Goal: Find contact information: Find contact information

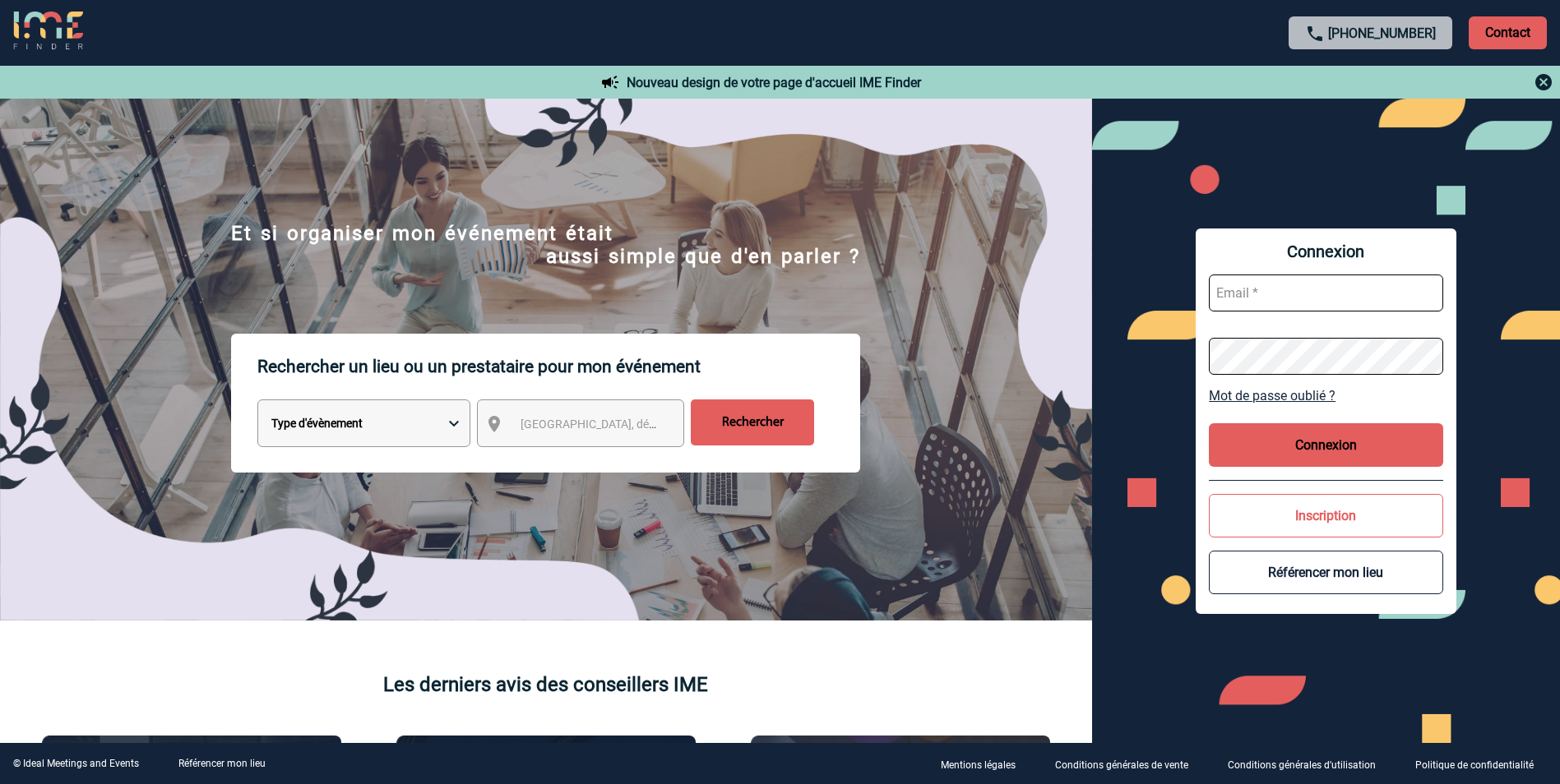
type input "mgerard@ime-groupe.com"
click at [1275, 438] on button "Connexion" at bounding box center [1326, 445] width 234 height 44
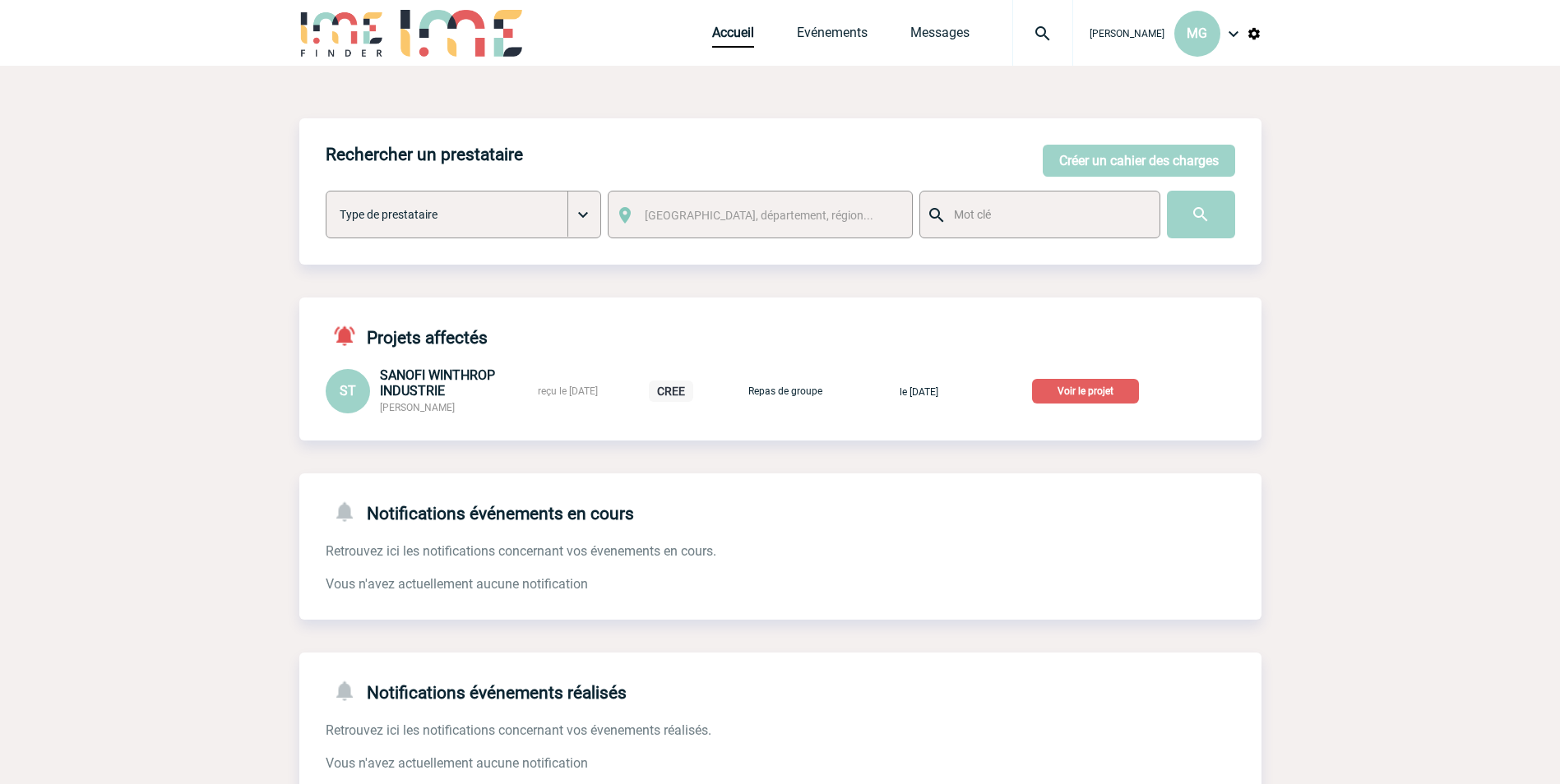
click at [1047, 33] on img at bounding box center [1043, 33] width 59 height 20
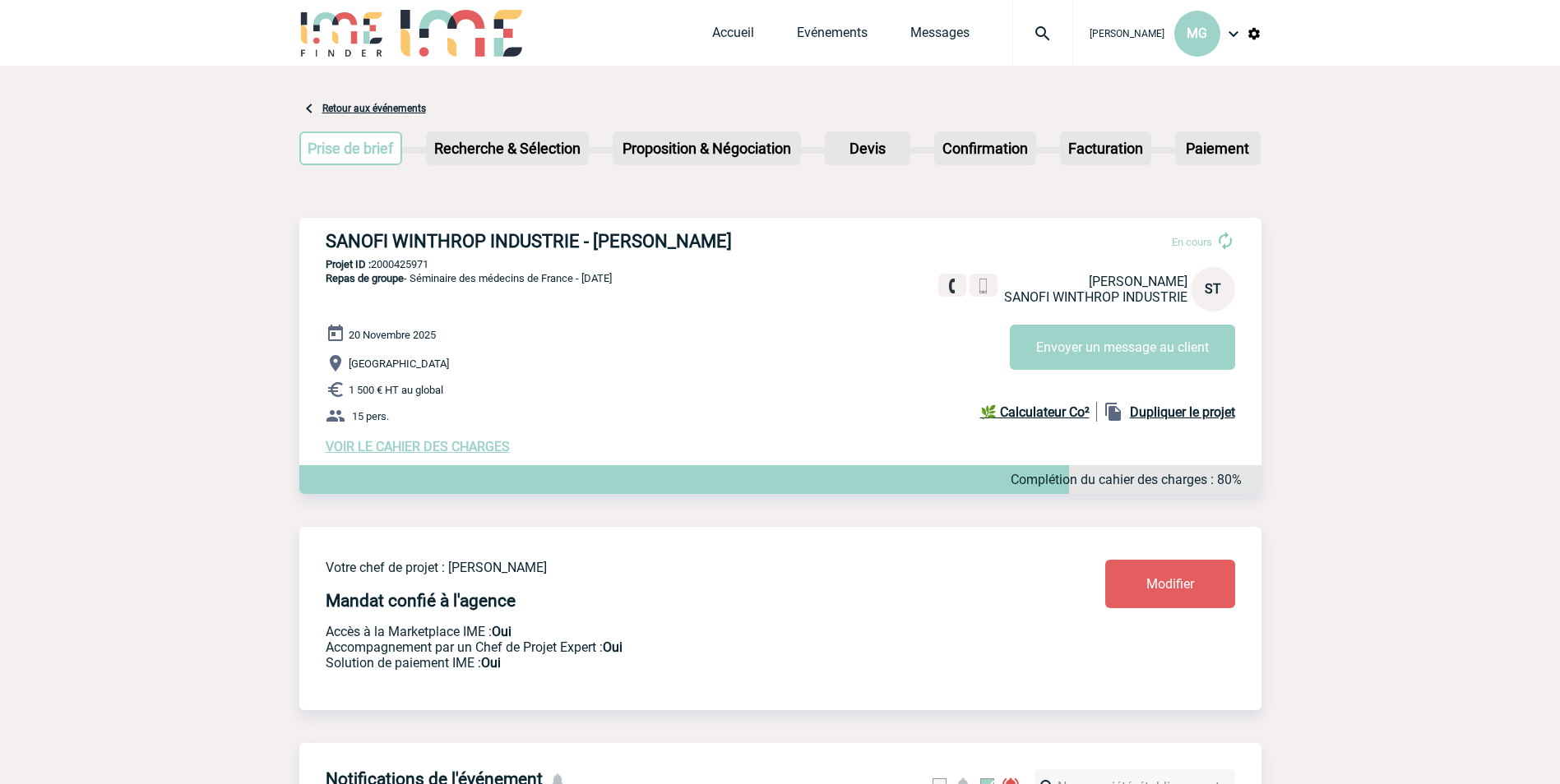
click at [1039, 31] on img at bounding box center [1043, 33] width 59 height 20
drag, startPoint x: 760, startPoint y: 241, endPoint x: 305, endPoint y: 244, distance: 455.0
click at [305, 244] on div "SANOFI WINTHROP INDUSTRIE - Svetlana TOMAZIC En cours Svetlana TOMAZIC SANOFI W…" at bounding box center [780, 342] width 962 height 250
drag, startPoint x: 305, startPoint y: 244, endPoint x: 390, endPoint y: 239, distance: 85.1
copy h3 "SANOFI WINTHROP INDUSTRIE - [PERSON_NAME]"
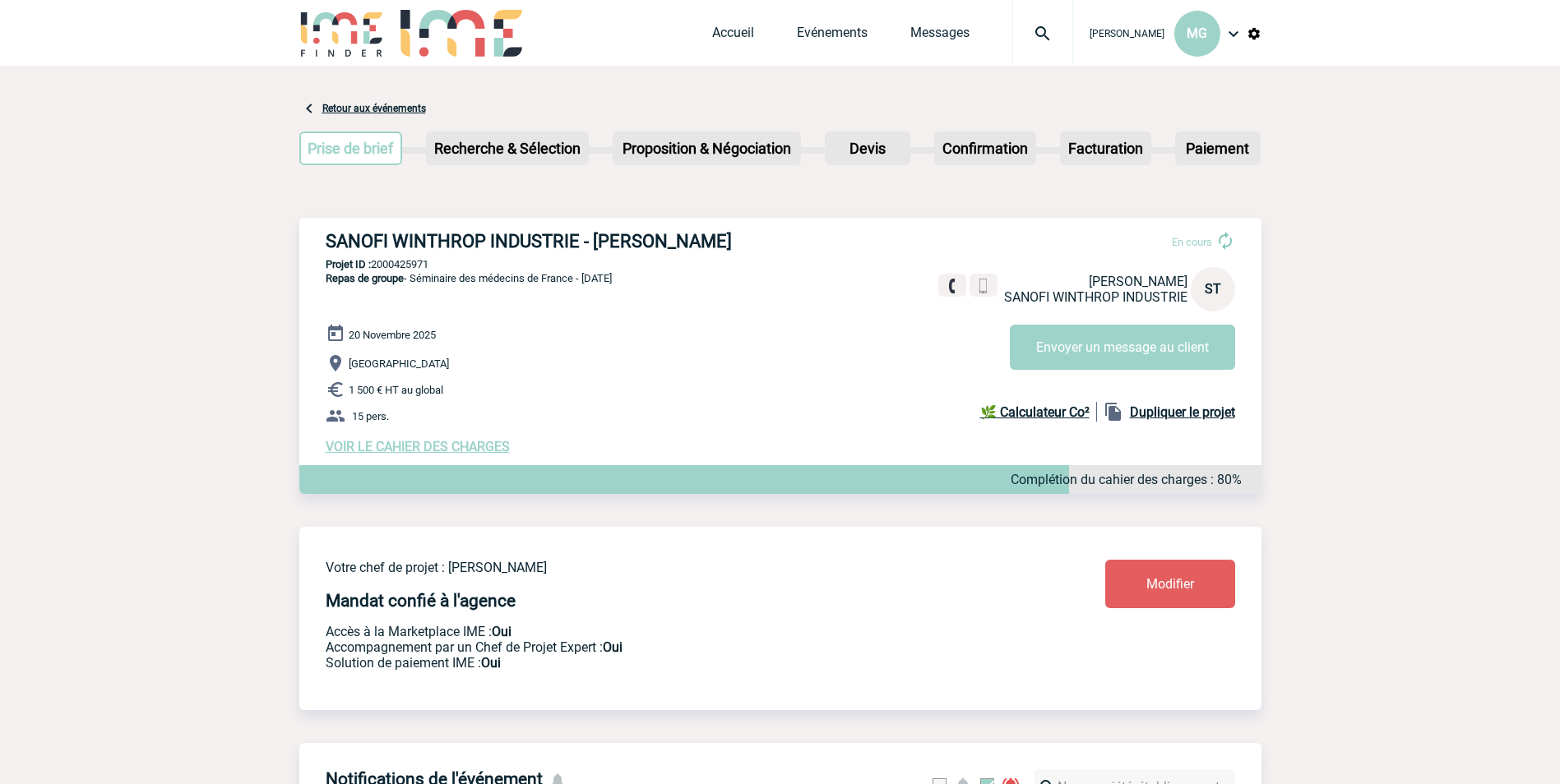
drag, startPoint x: 439, startPoint y: 264, endPoint x: 375, endPoint y: 266, distance: 64.0
click at [375, 266] on p "Projet ID : 2000425971" at bounding box center [780, 265] width 962 height 12
copy p "2000425971"
click at [474, 459] on div "SANOFI WINTHROP INDUSTRIE - Svetlana TOMAZIC En cours Svetlana TOMAZIC SANOFI W…" at bounding box center [780, 342] width 962 height 250
click at [476, 452] on span "VOIR LE CAHIER DES CHARGES" at bounding box center [418, 447] width 184 height 16
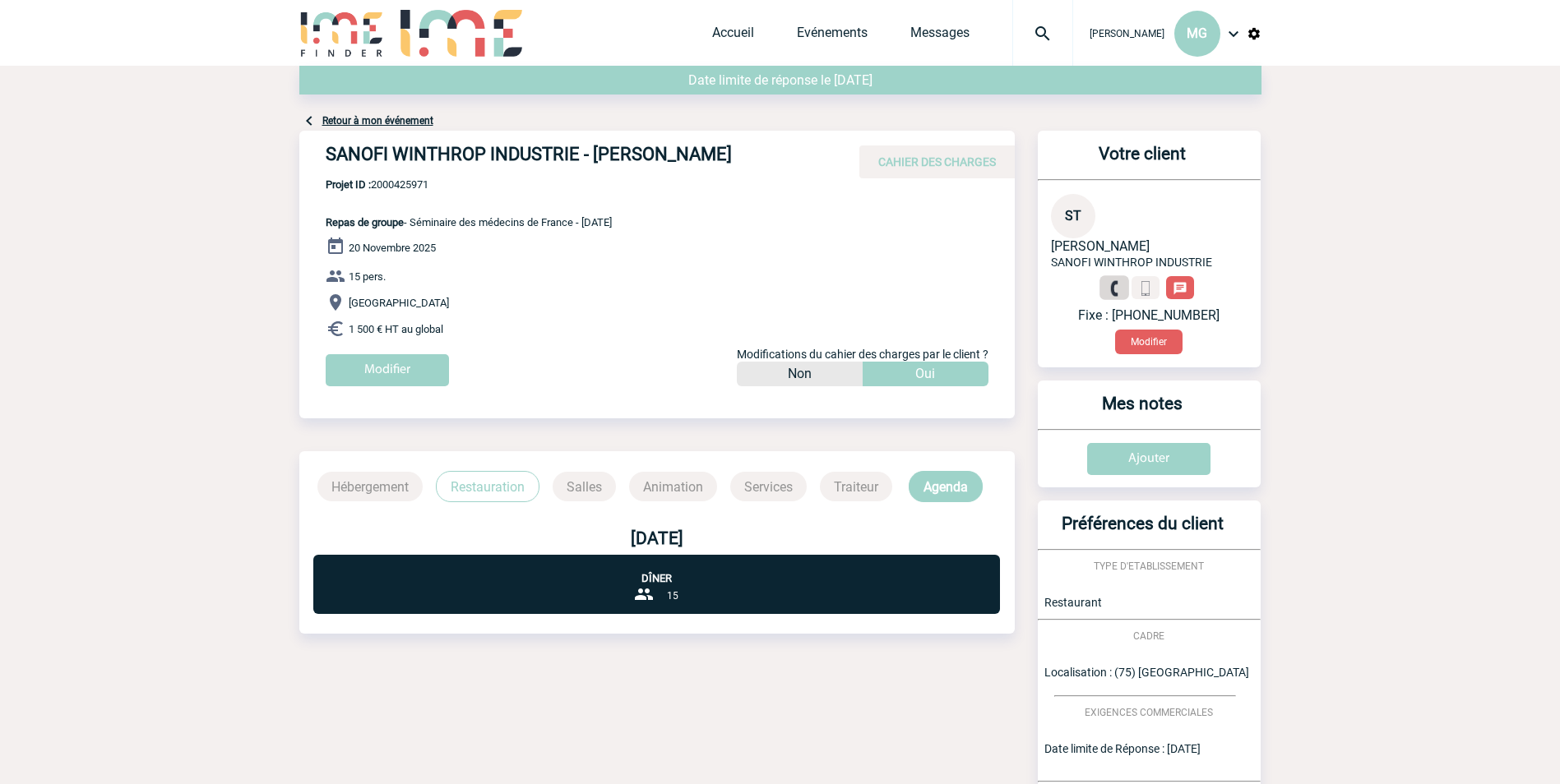
click at [1123, 290] on link at bounding box center [1115, 287] width 30 height 24
drag, startPoint x: 597, startPoint y: 153, endPoint x: 660, endPoint y: 146, distance: 63.4
click at [660, 146] on h4 "SANOFI WINTHROP INDUSTRIE - [PERSON_NAME]" at bounding box center [572, 158] width 494 height 28
drag, startPoint x: 660, startPoint y: 146, endPoint x: 650, endPoint y: 148, distance: 10.2
copy h4 "[PERSON_NAME]"
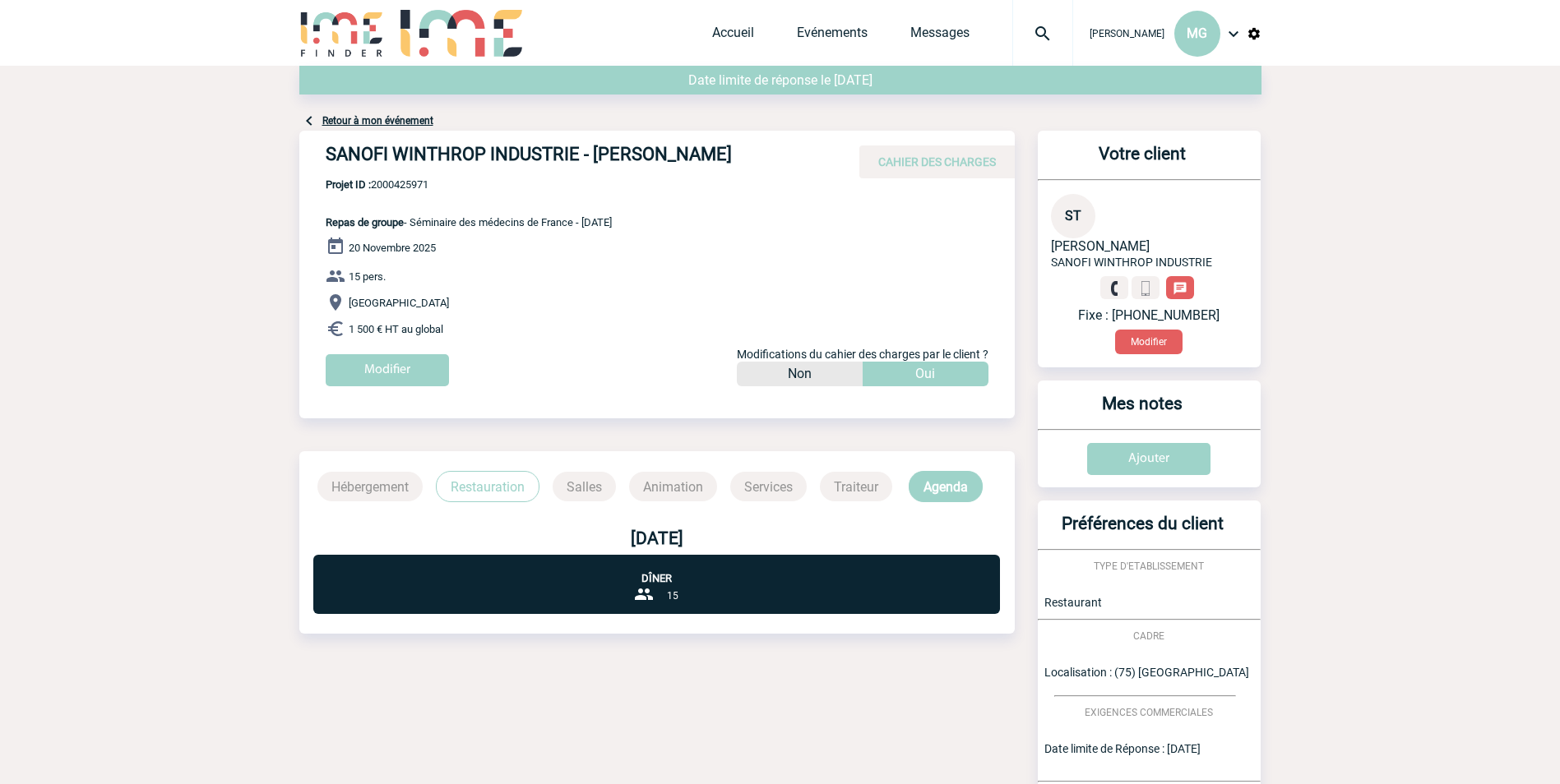
click at [395, 184] on span "Projet ID : 2000425971" at bounding box center [469, 184] width 286 height 12
click at [397, 184] on span "Projet ID : 2000425971" at bounding box center [469, 184] width 286 height 12
copy span "2000425971"
drag, startPoint x: 596, startPoint y: 153, endPoint x: 740, endPoint y: 153, distance: 144.0
click at [740, 153] on h4 "SANOFI WINTHROP INDUSTRIE - [PERSON_NAME]" at bounding box center [572, 158] width 494 height 28
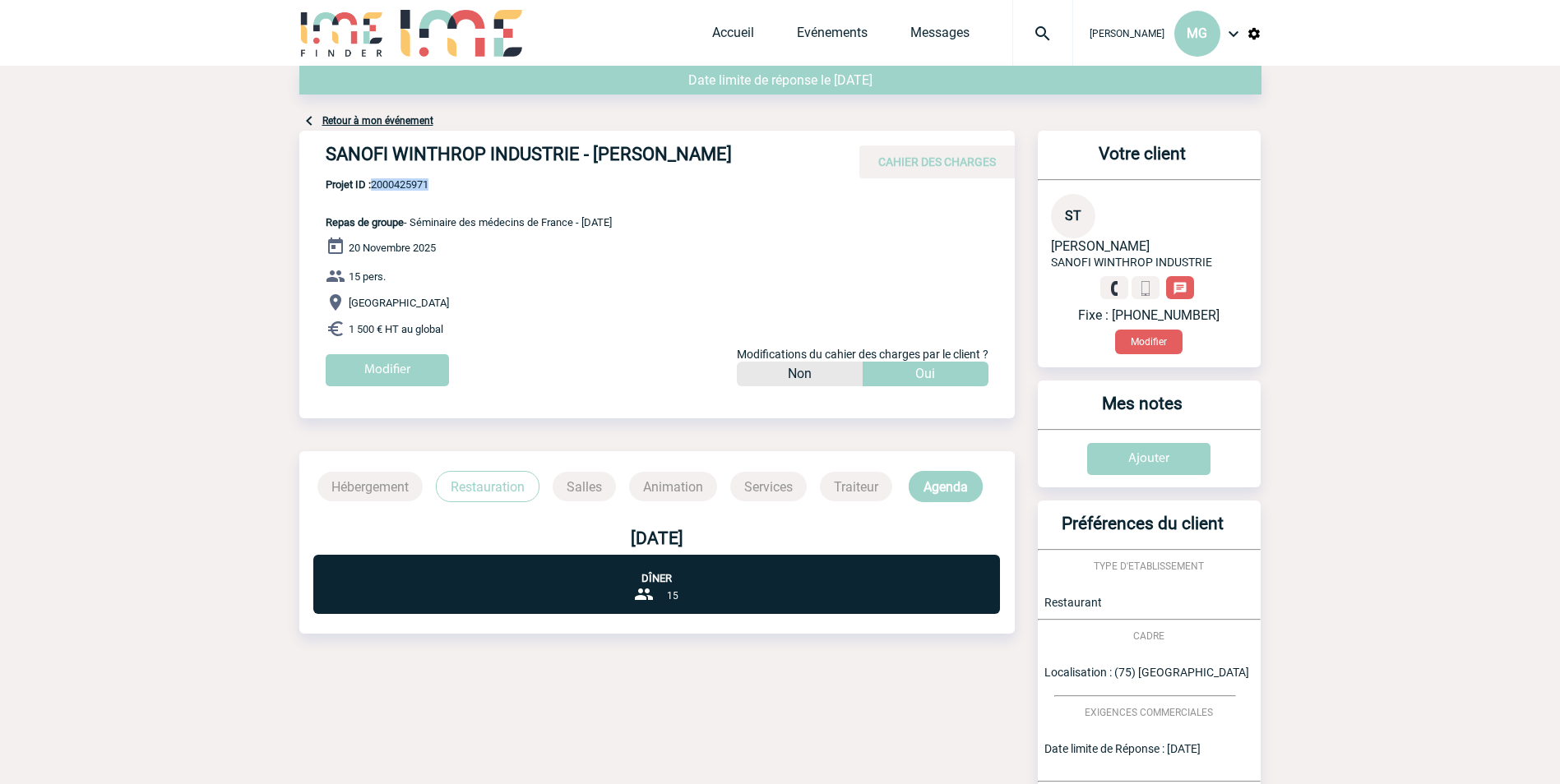
drag, startPoint x: 740, startPoint y: 153, endPoint x: 724, endPoint y: 152, distance: 16.0
copy h4 "[PERSON_NAME]"
